Goal: Find specific page/section: Find specific page/section

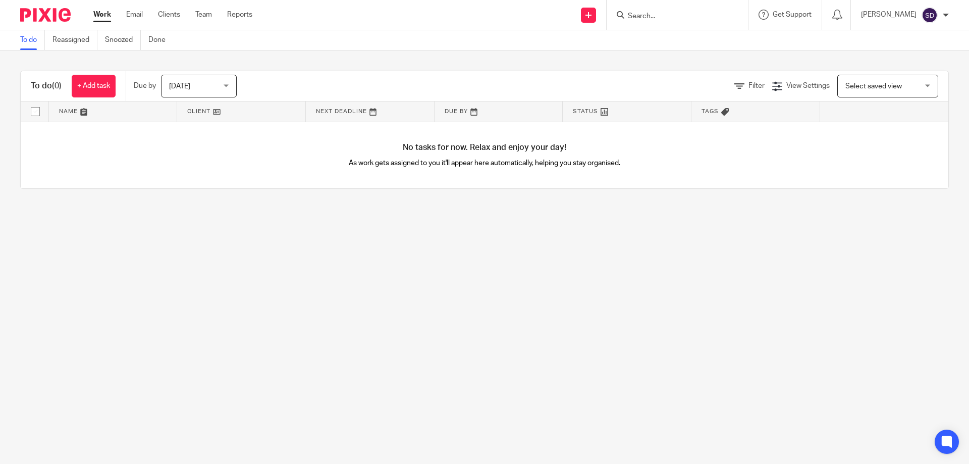
click at [659, 21] on input "Search" at bounding box center [672, 16] width 91 height 9
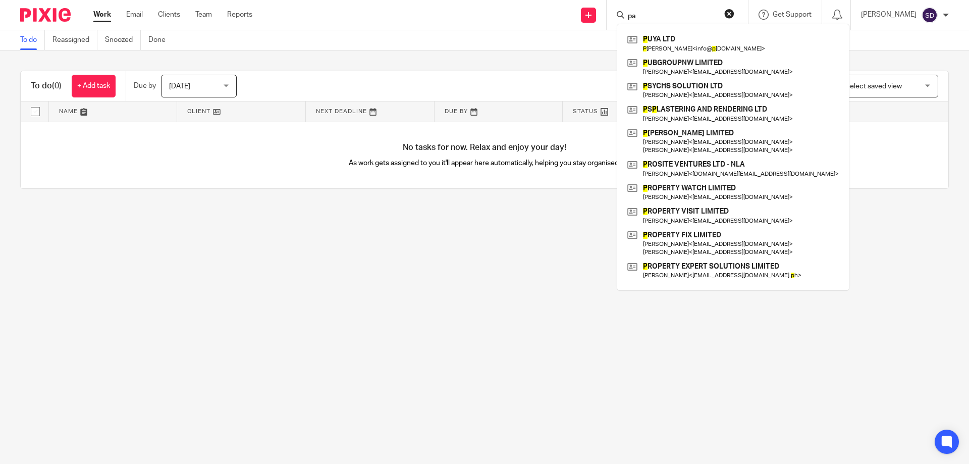
type input "p"
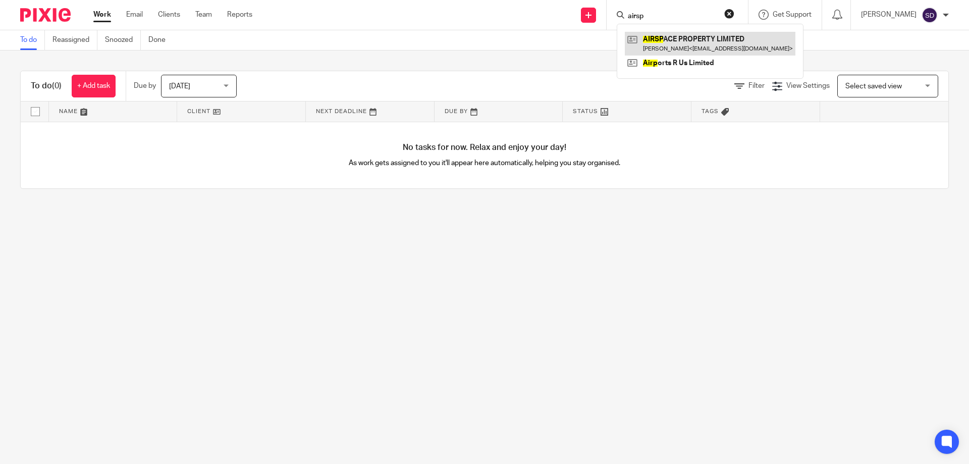
type input "airsp"
click at [678, 38] on link at bounding box center [710, 43] width 171 height 23
